Goal: Task Accomplishment & Management: Use online tool/utility

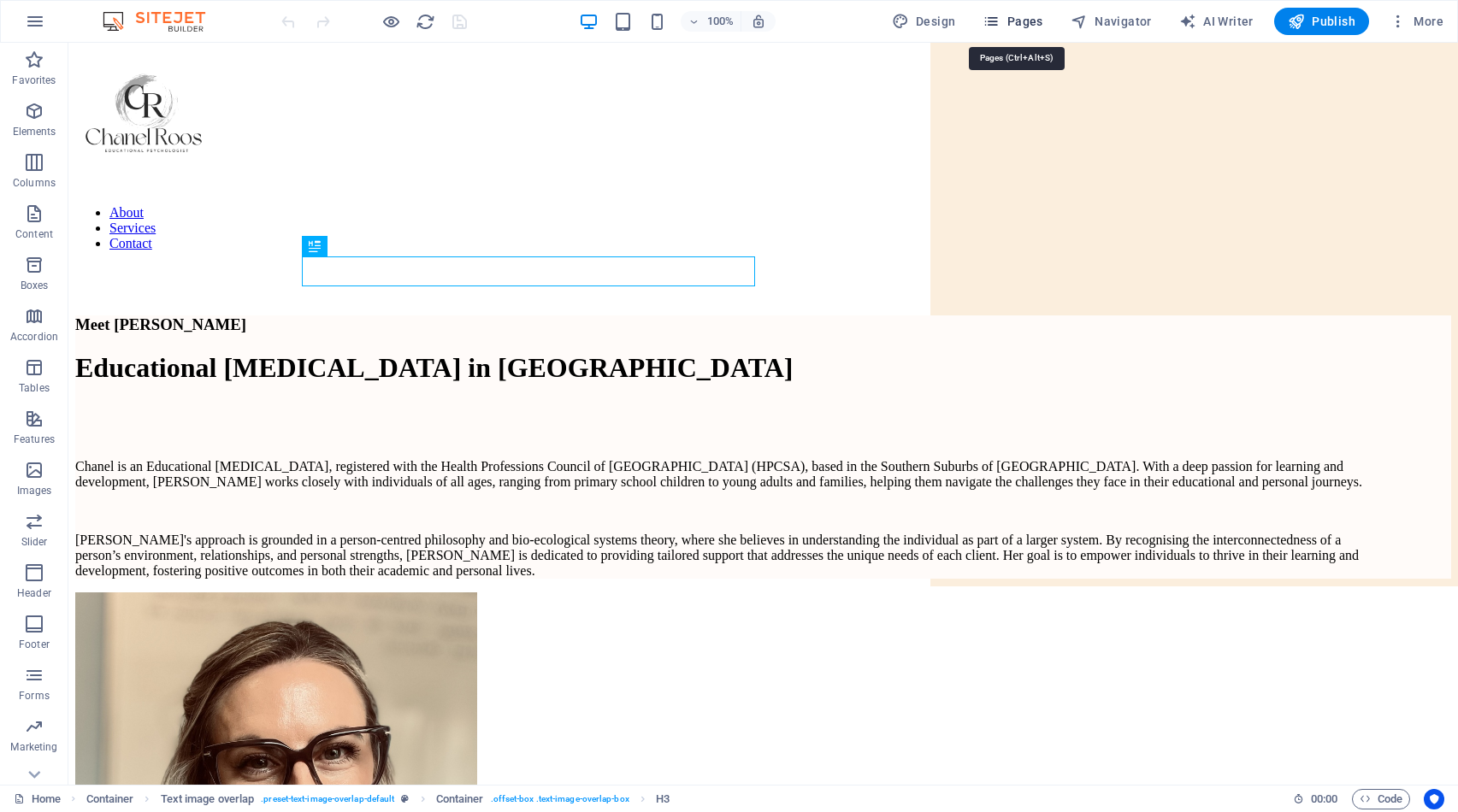
click at [1036, 24] on span "Pages" at bounding box center [1011, 22] width 59 height 17
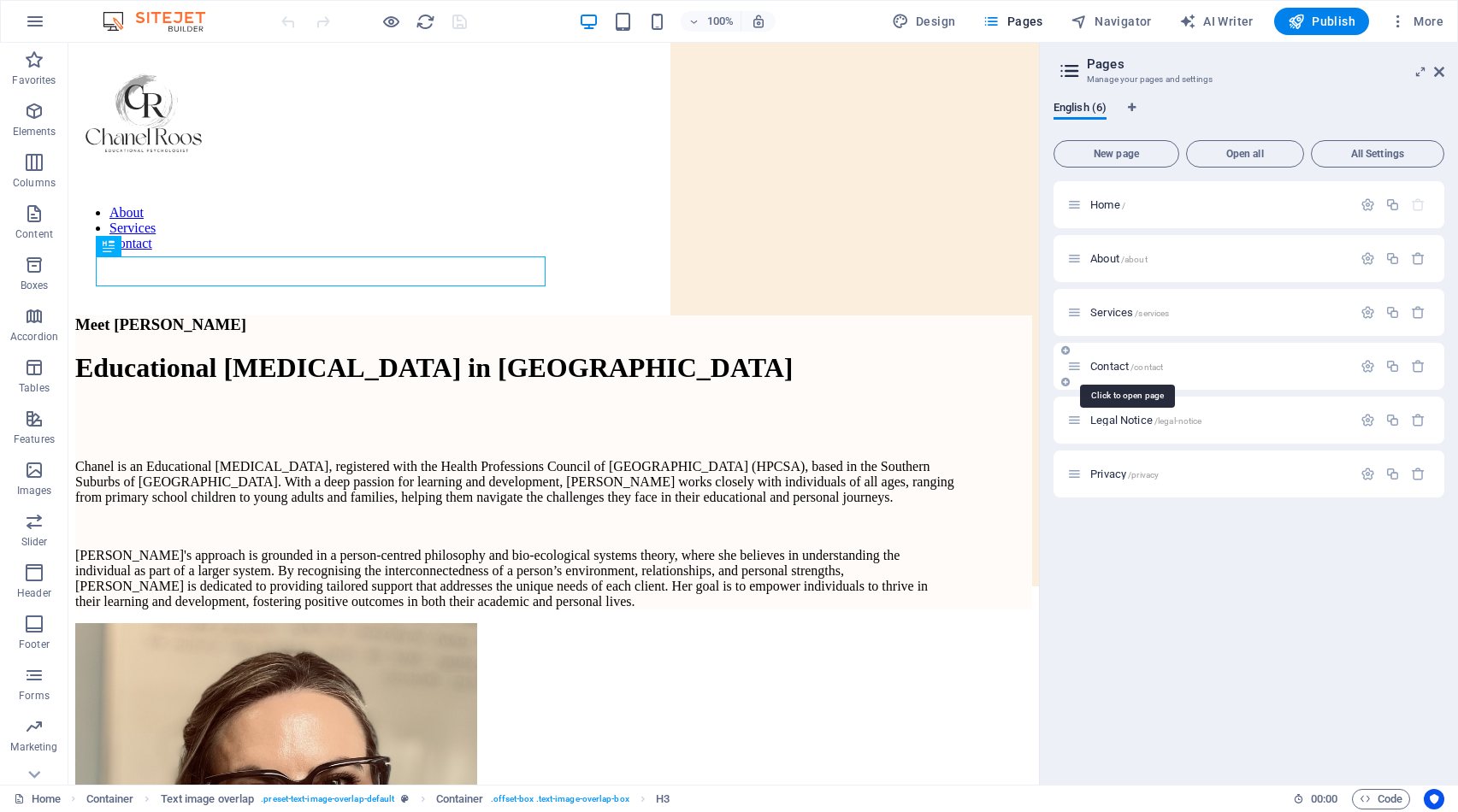
click at [1103, 362] on span "Contact /contact" at bounding box center [1126, 366] width 72 height 13
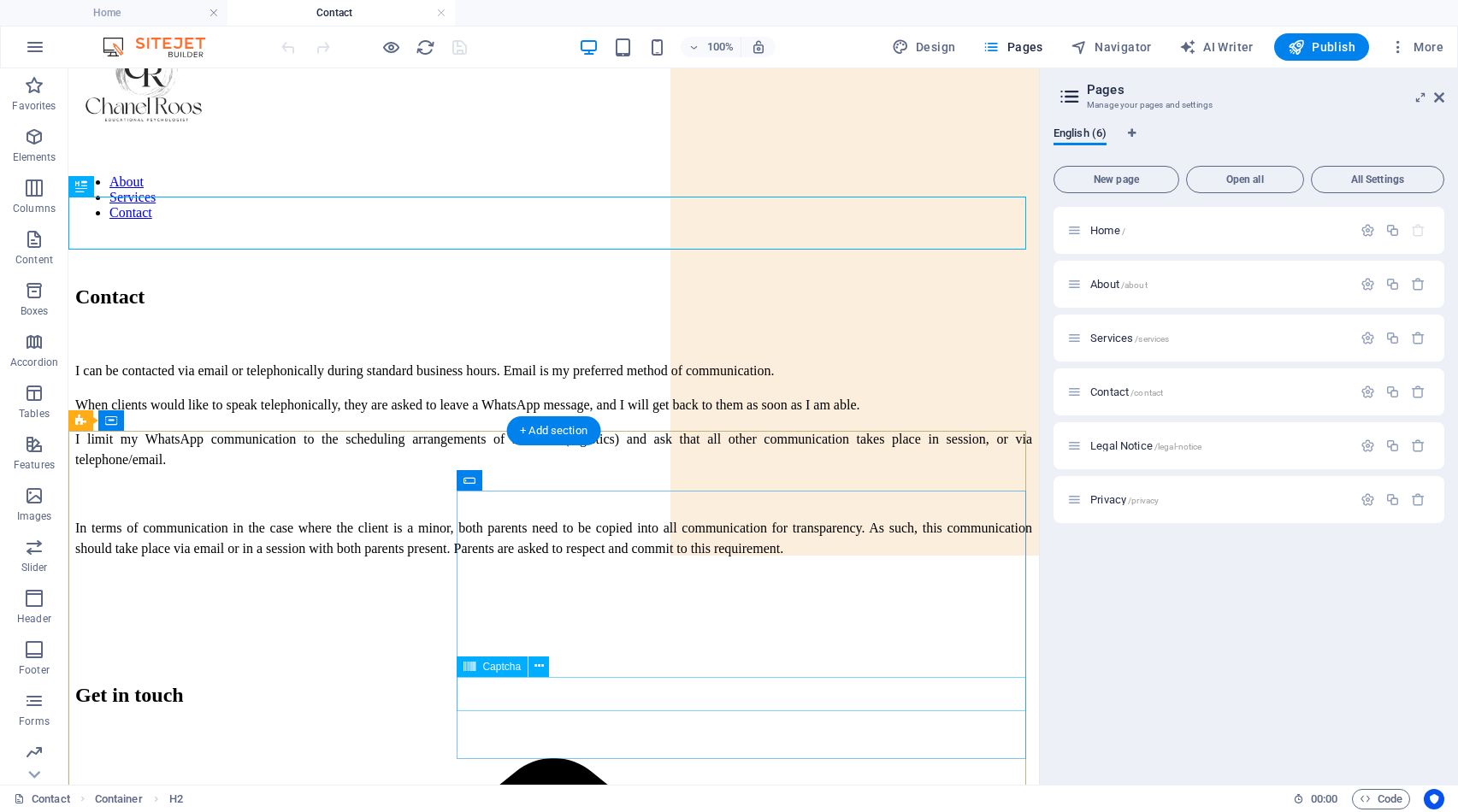
scroll to position [58, 0]
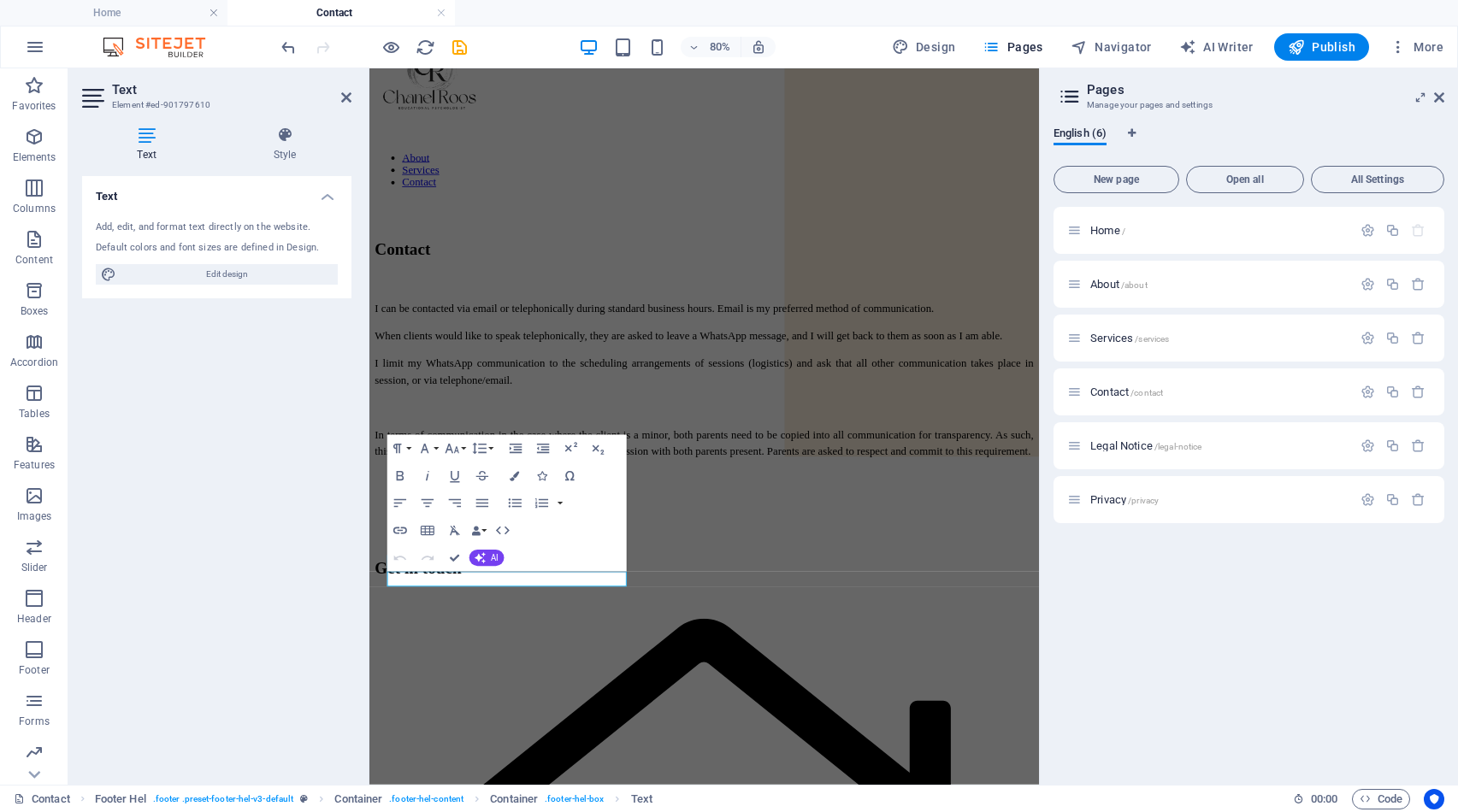
click at [226, 686] on div "Text Element #ed-901797610 Text Style Text Add, edit, and format text directly …" at bounding box center [554, 426] width 971 height 716
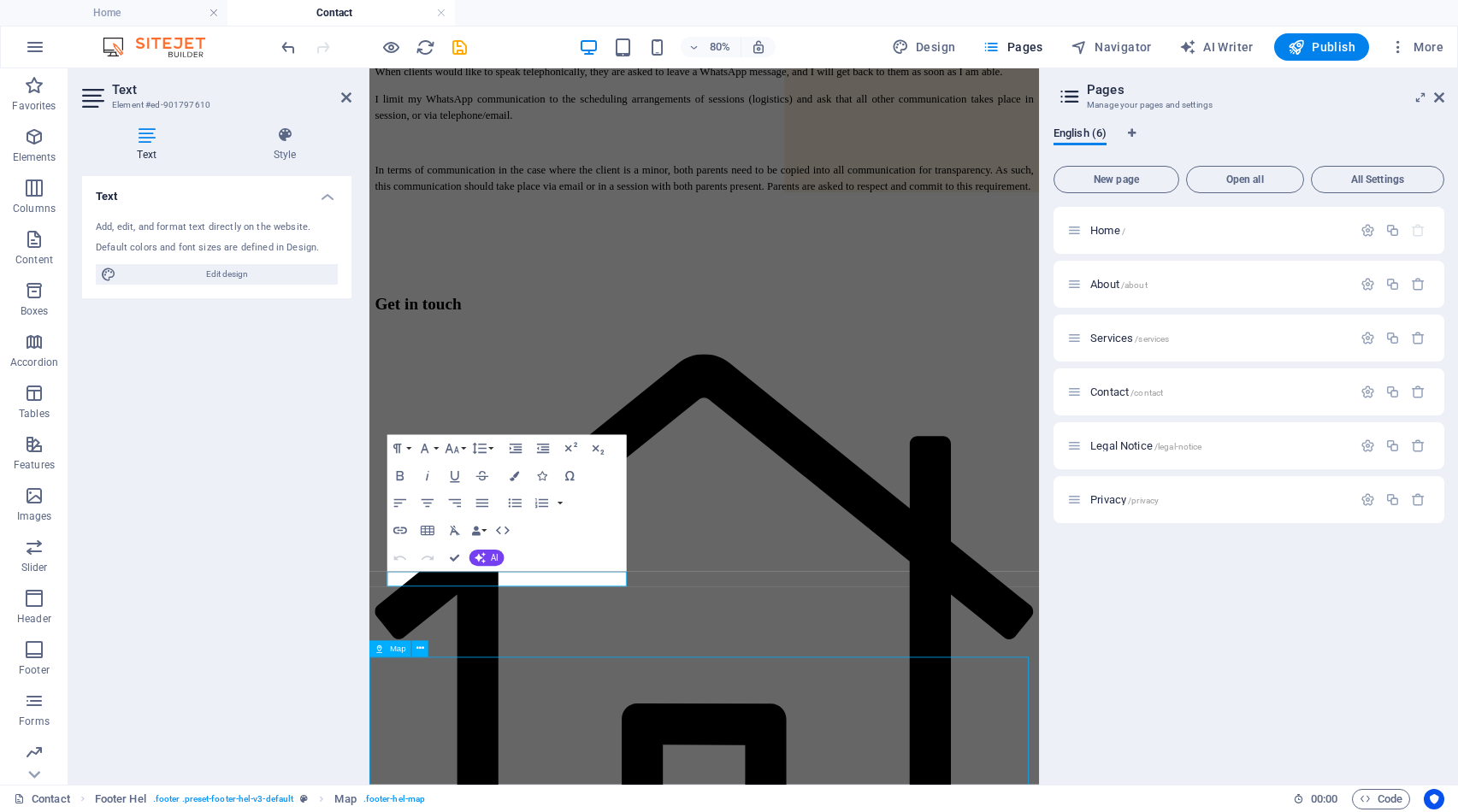
select select "1"
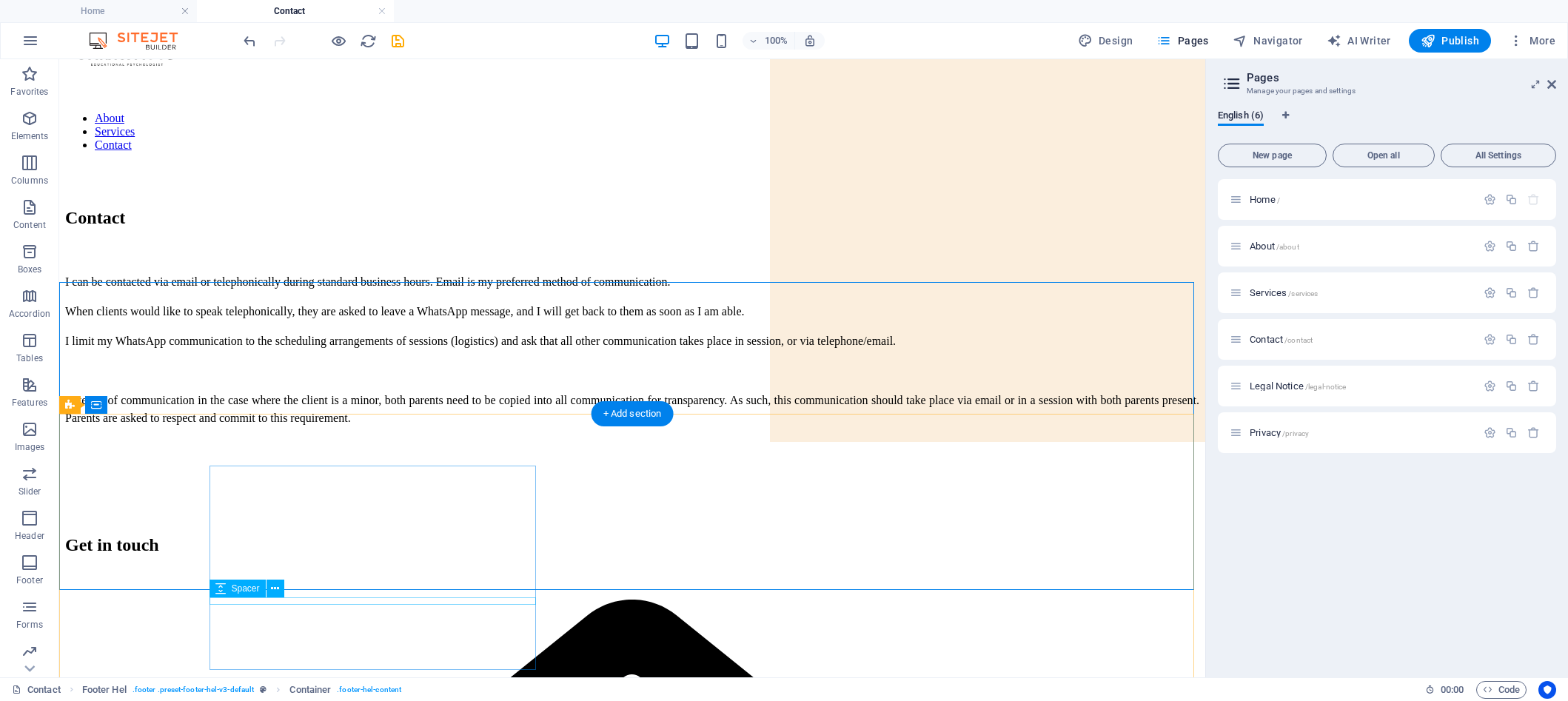
scroll to position [91, 0]
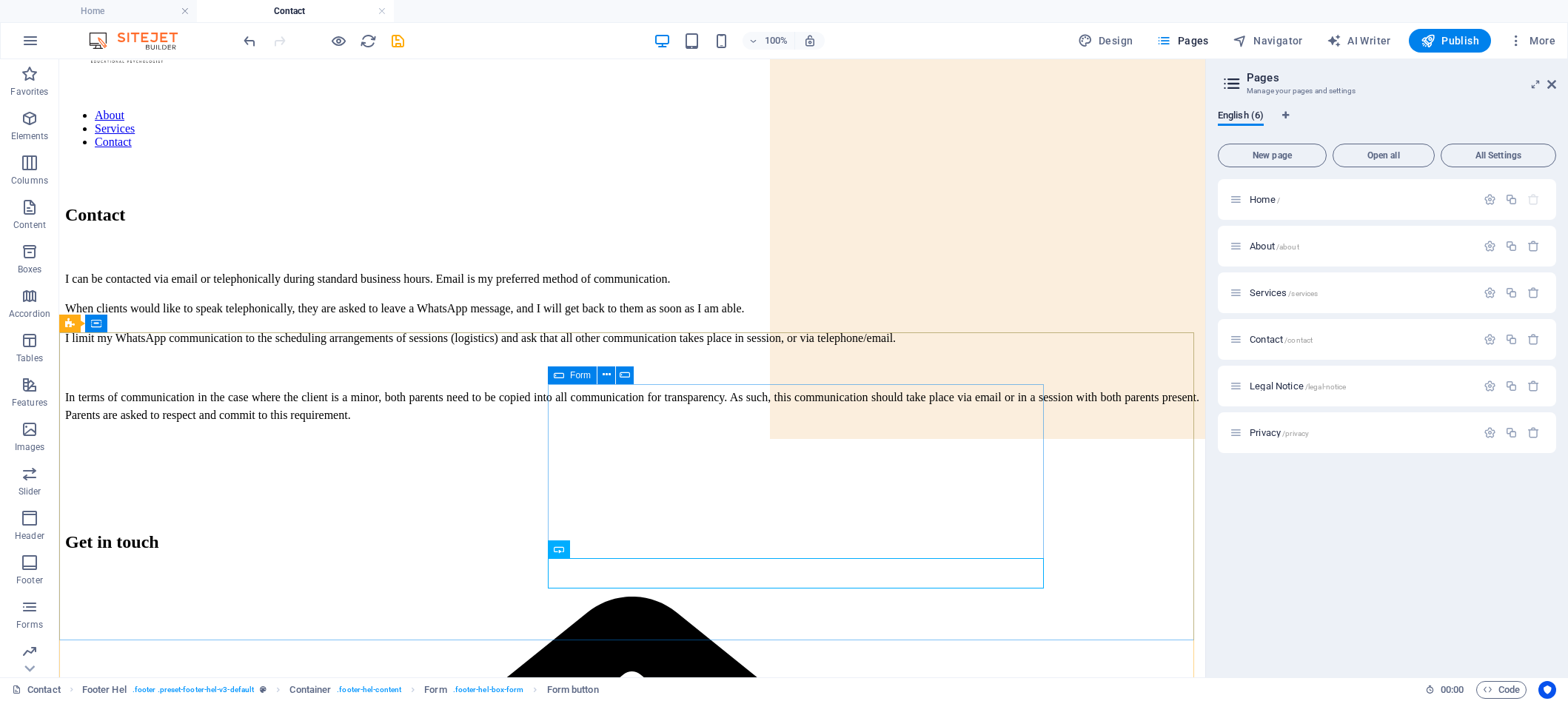
click at [579, 371] on span "Form" at bounding box center [581, 376] width 21 height 9
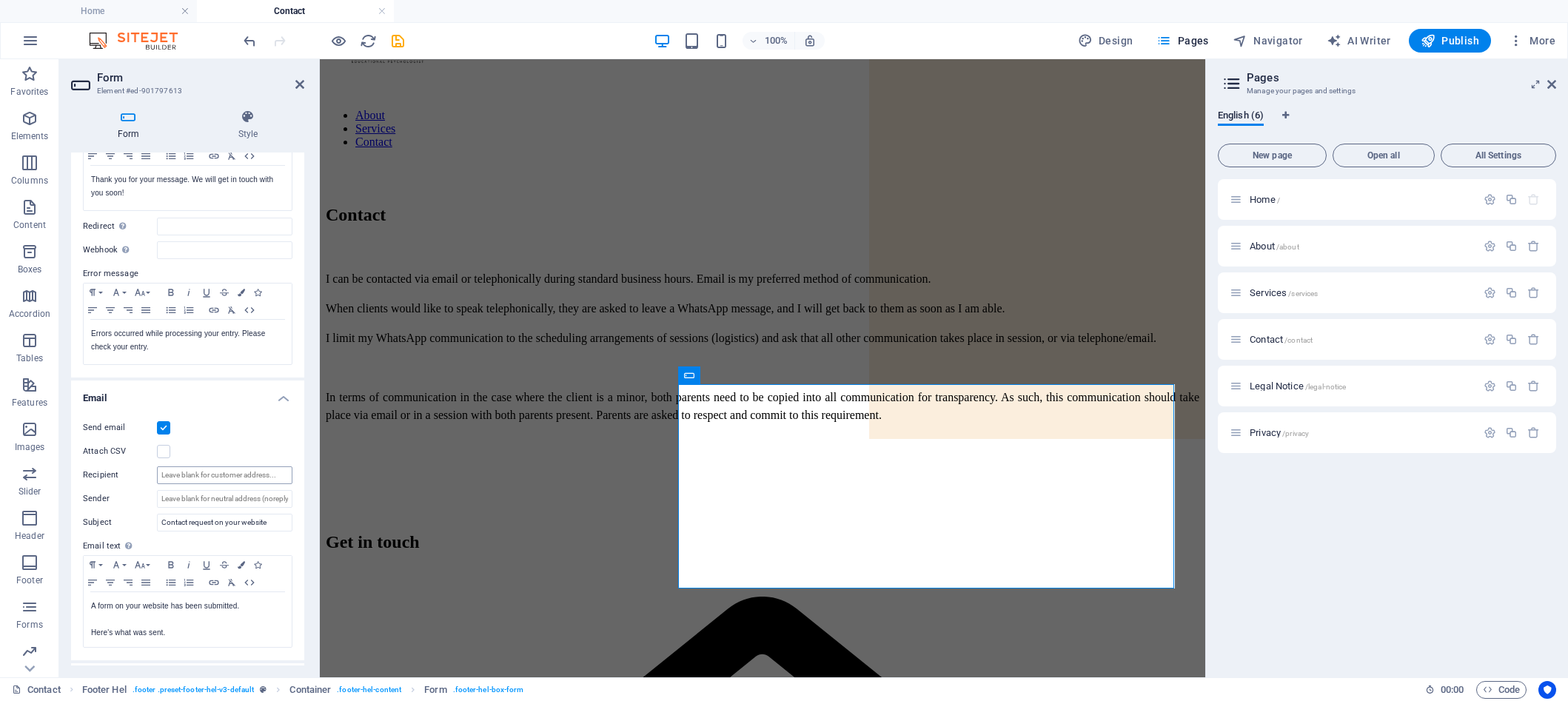
scroll to position [152, 0]
click at [188, 475] on input "Recipient" at bounding box center [224, 475] width 135 height 18
type input "[EMAIL_ADDRESS][DOMAIN_NAME]"
click at [175, 493] on input "Sender" at bounding box center [224, 499] width 135 height 18
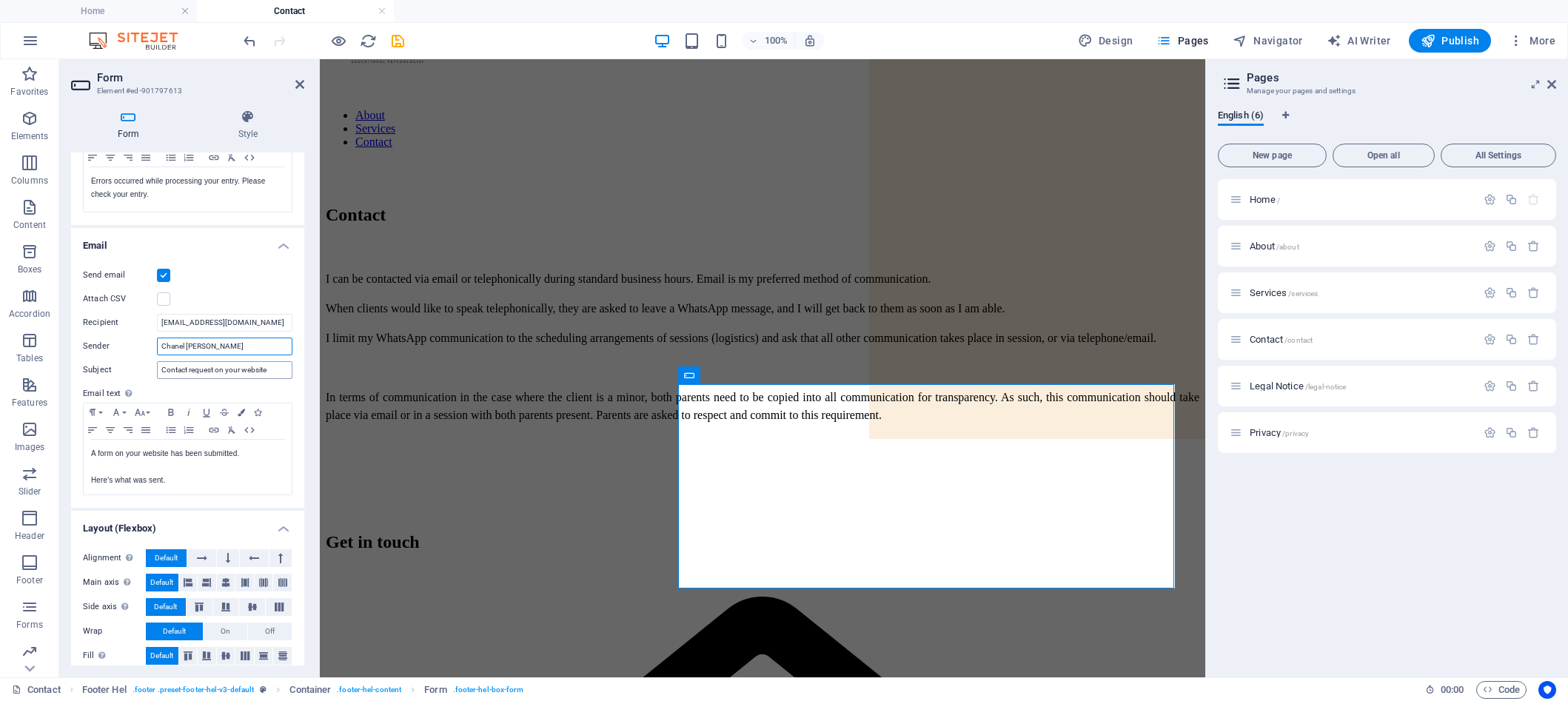
scroll to position [315, 0]
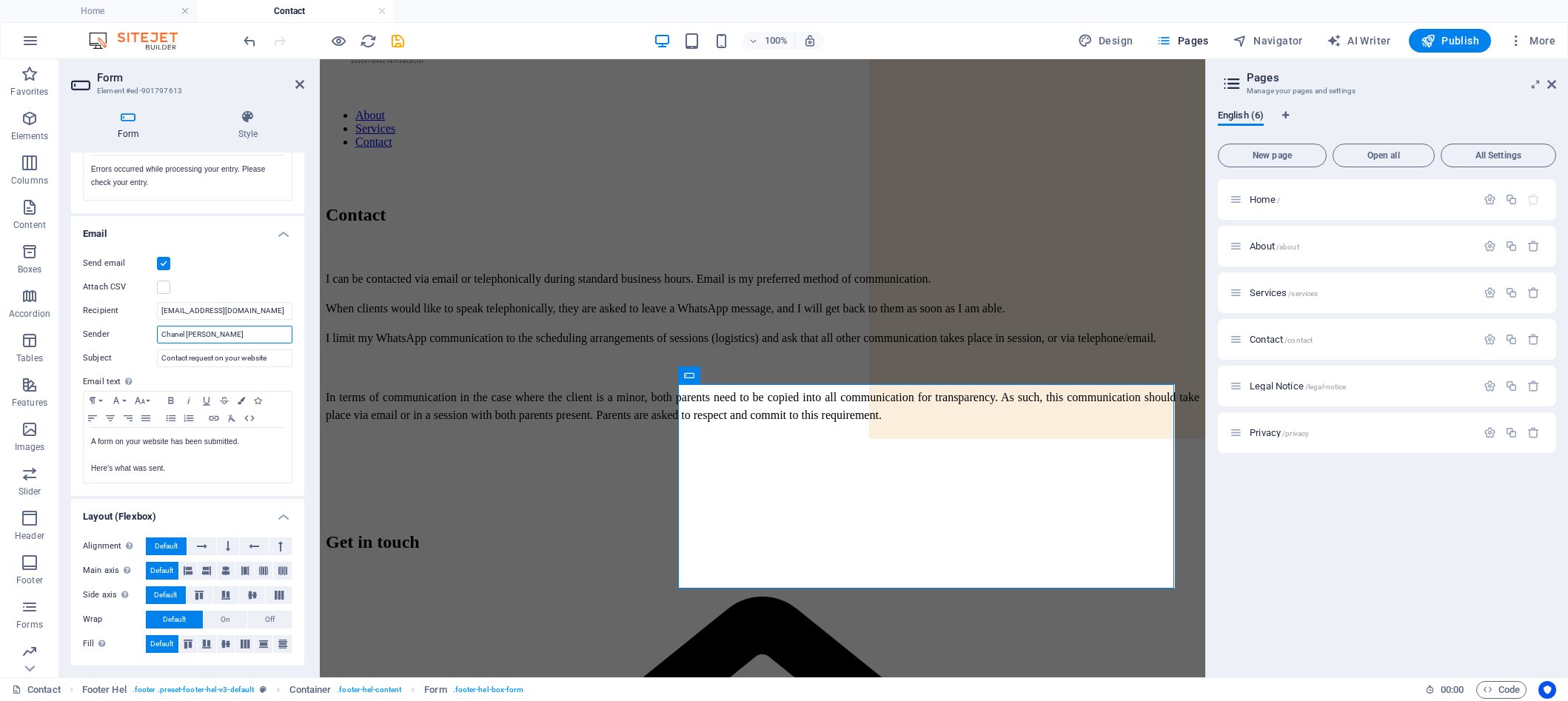
type input "Chanel [PERSON_NAME]"
click at [563, 293] on div "I can be contacted via email or telephonically during standard business hours. …" at bounding box center [762, 347] width 874 height 154
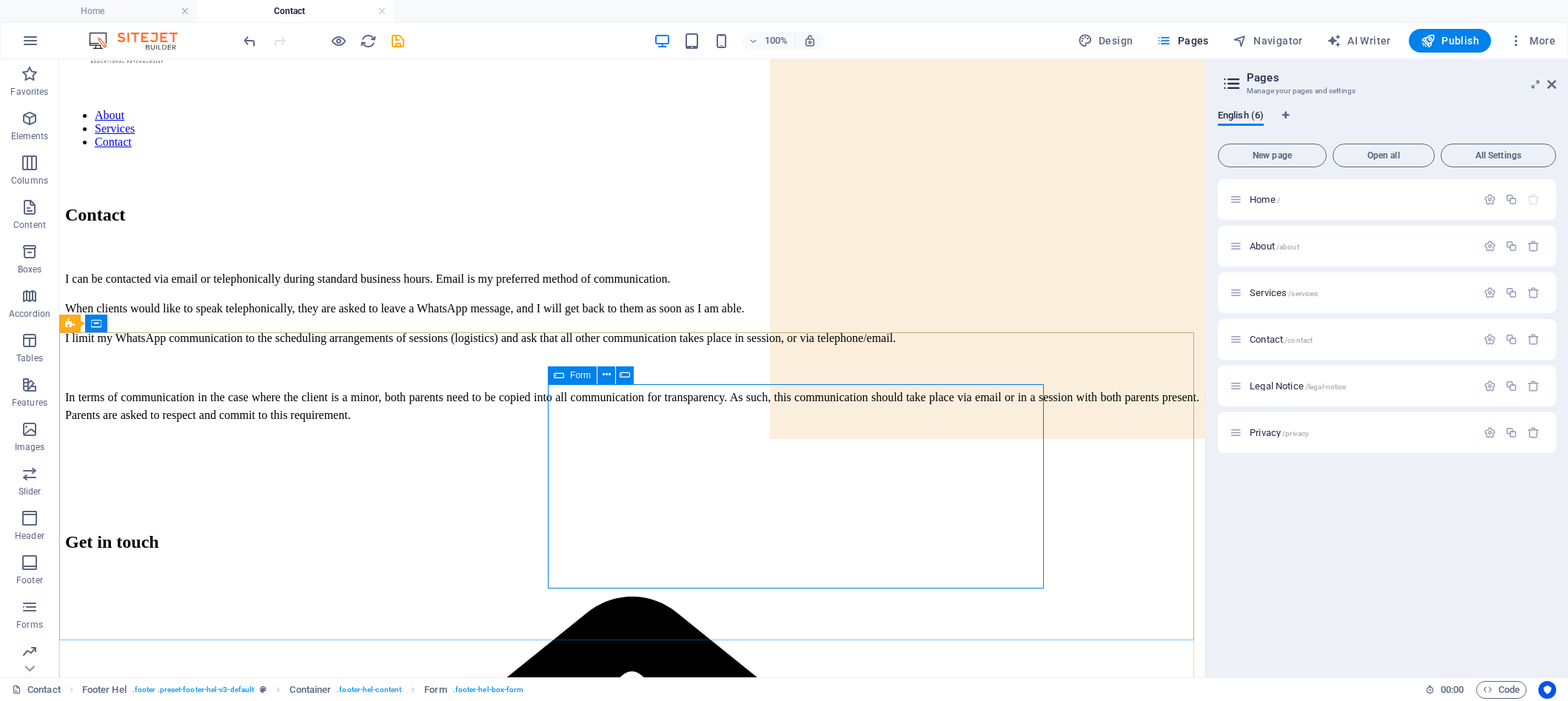
click at [561, 371] on icon at bounding box center [559, 376] width 10 height 18
drag, startPoint x: 561, startPoint y: 371, endPoint x: 32, endPoint y: 327, distance: 530.8
click at [561, 371] on icon at bounding box center [559, 376] width 10 height 18
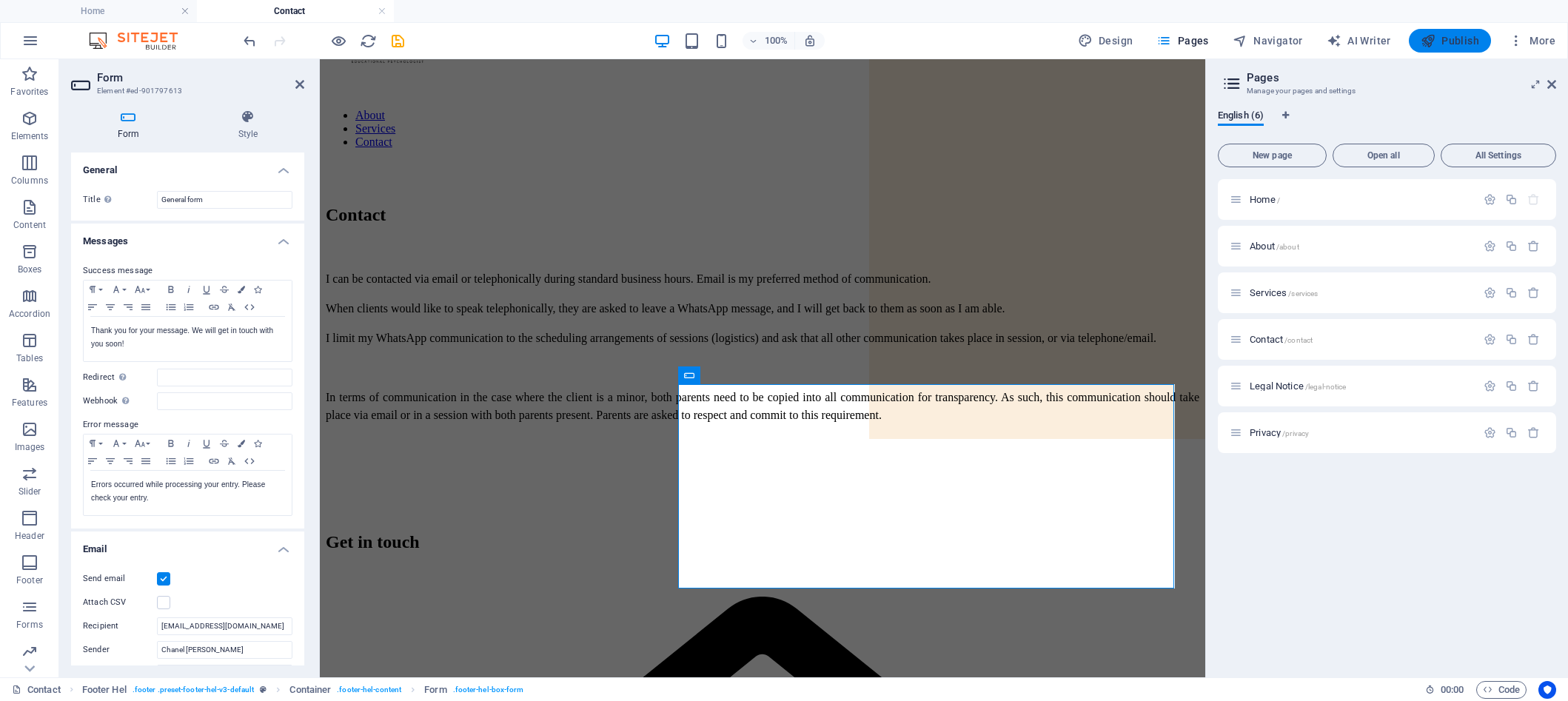
click at [1262, 38] on span "Publish" at bounding box center [1450, 41] width 58 height 15
